Goal: Task Accomplishment & Management: Use online tool/utility

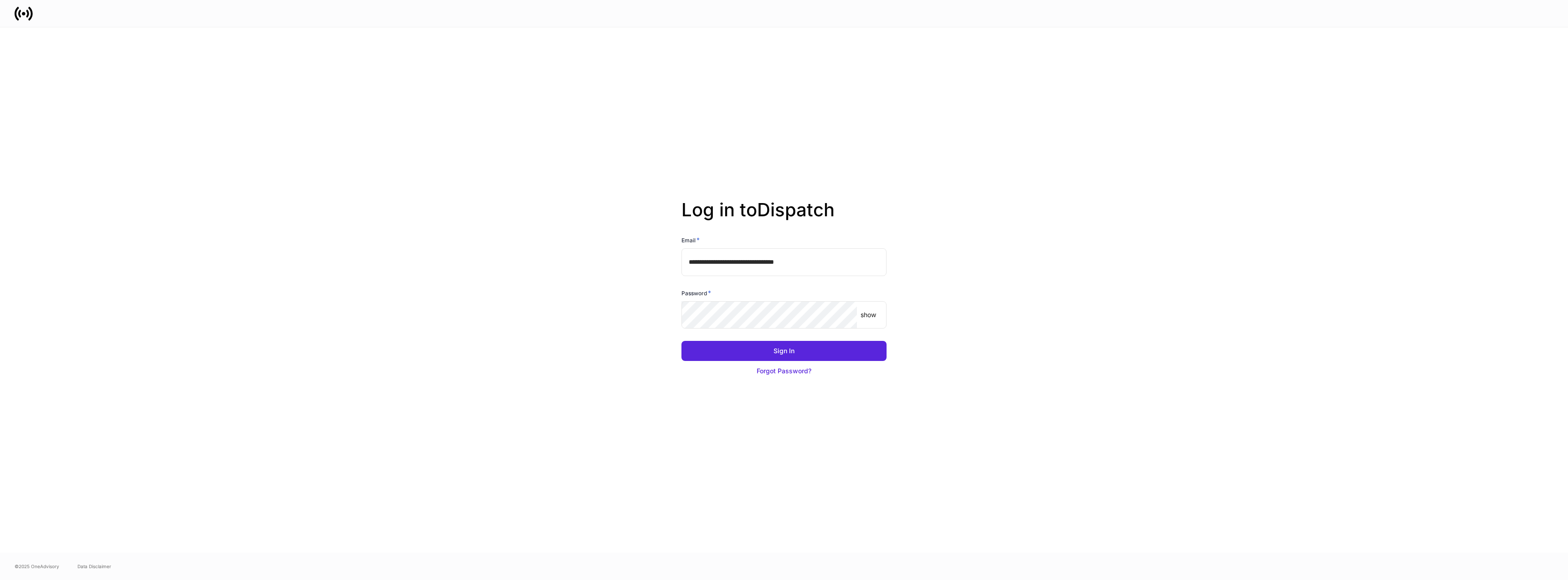
click at [825, 255] on input "**********" at bounding box center [784, 262] width 205 height 28
type input "**********"
click at [823, 345] on button "Sign In" at bounding box center [784, 351] width 205 height 20
